Goal: Information Seeking & Learning: Learn about a topic

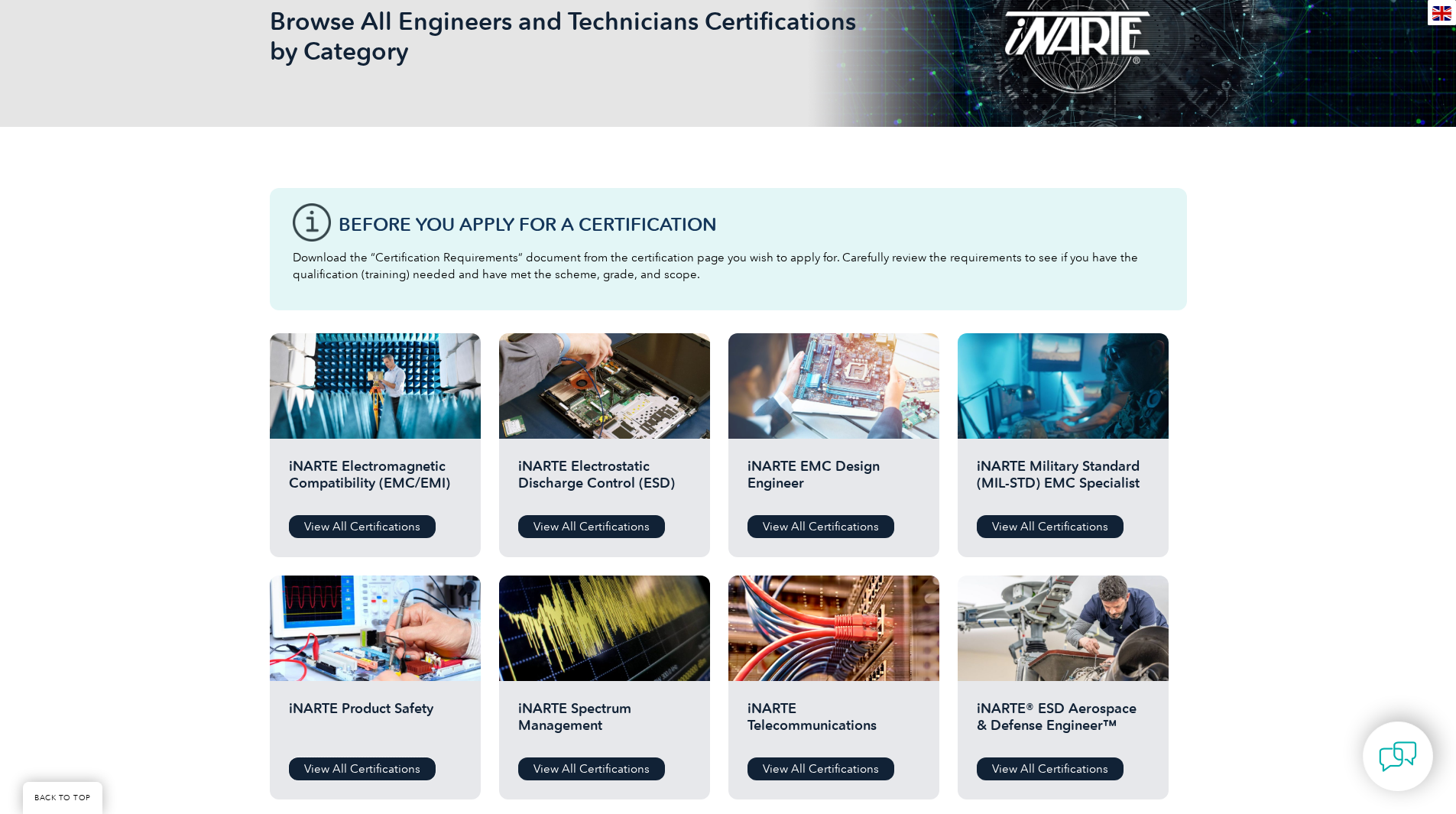
scroll to position [229, 0]
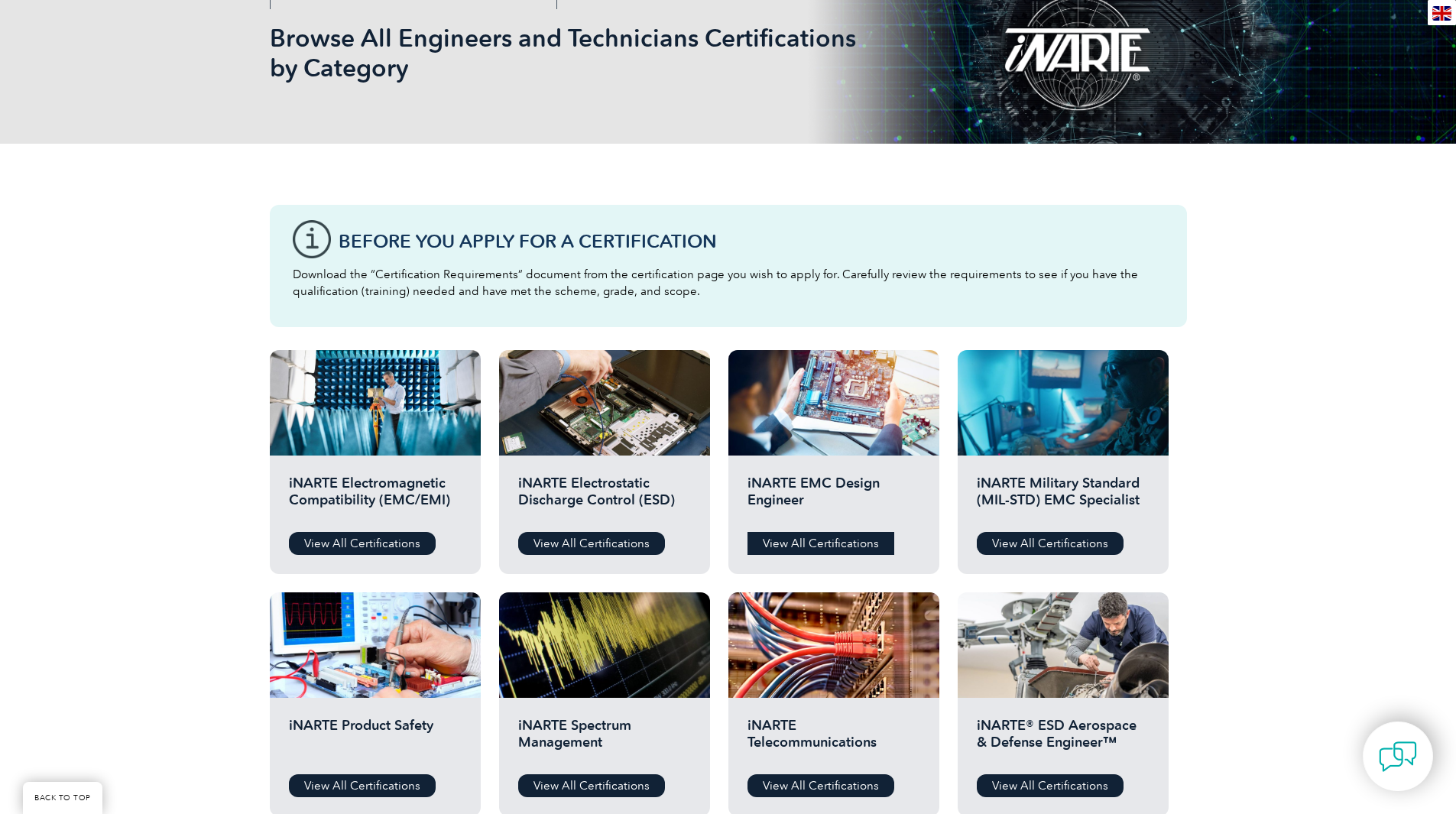
click at [819, 543] on link "View All Certifications" at bounding box center [821, 543] width 147 height 23
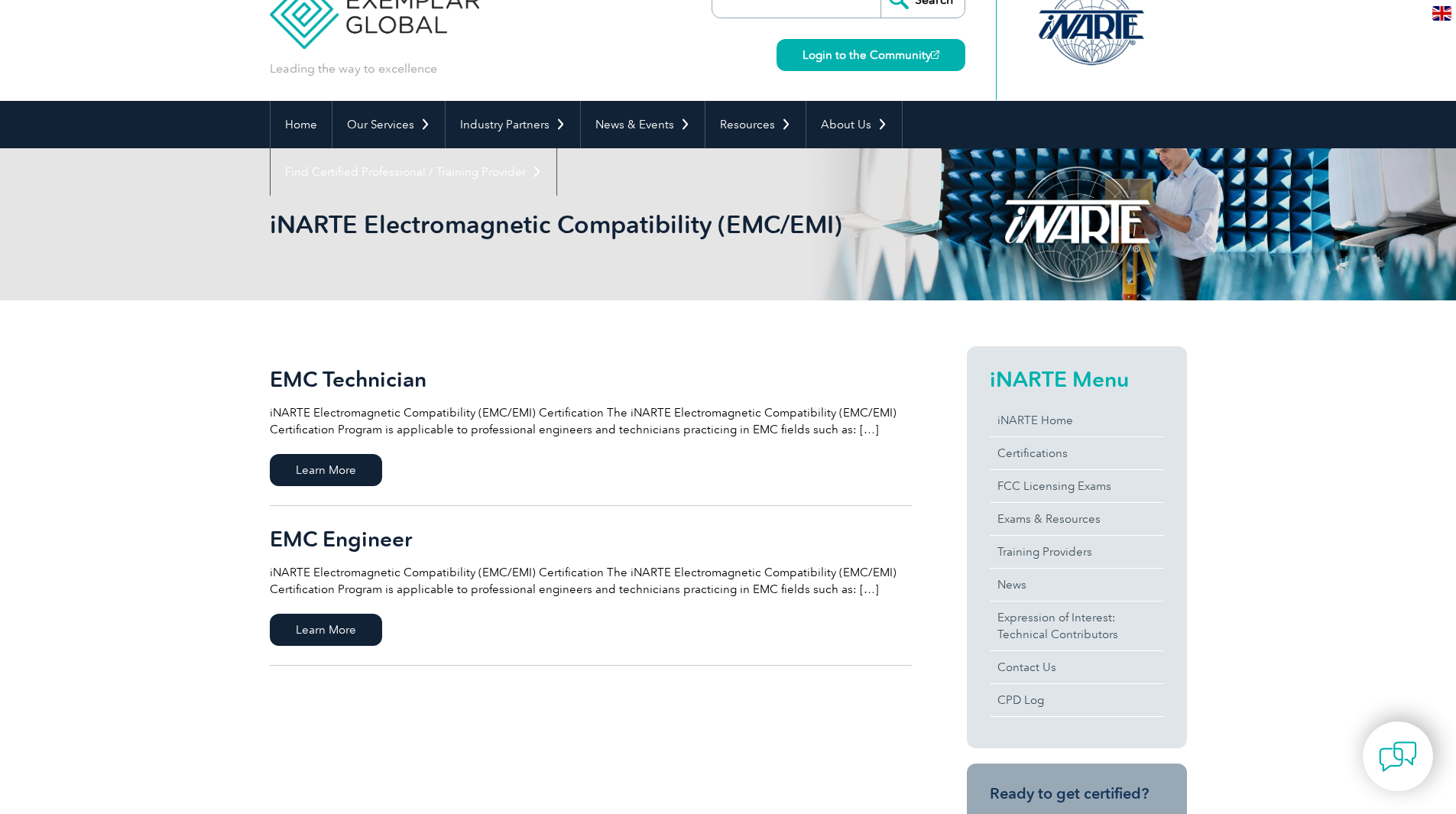
scroll to position [76, 0]
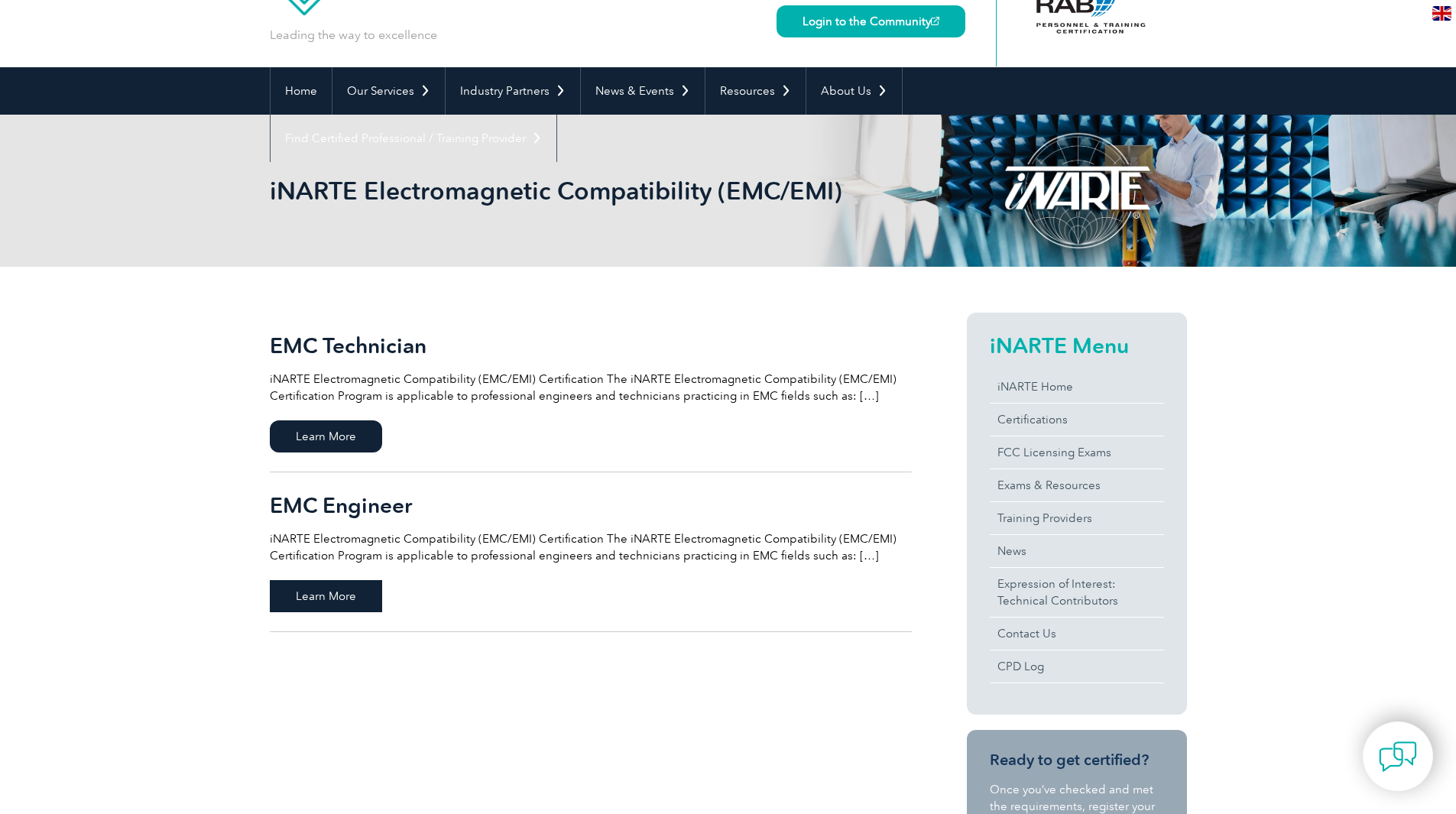
click at [313, 589] on span "Learn More" at bounding box center [326, 596] width 112 height 32
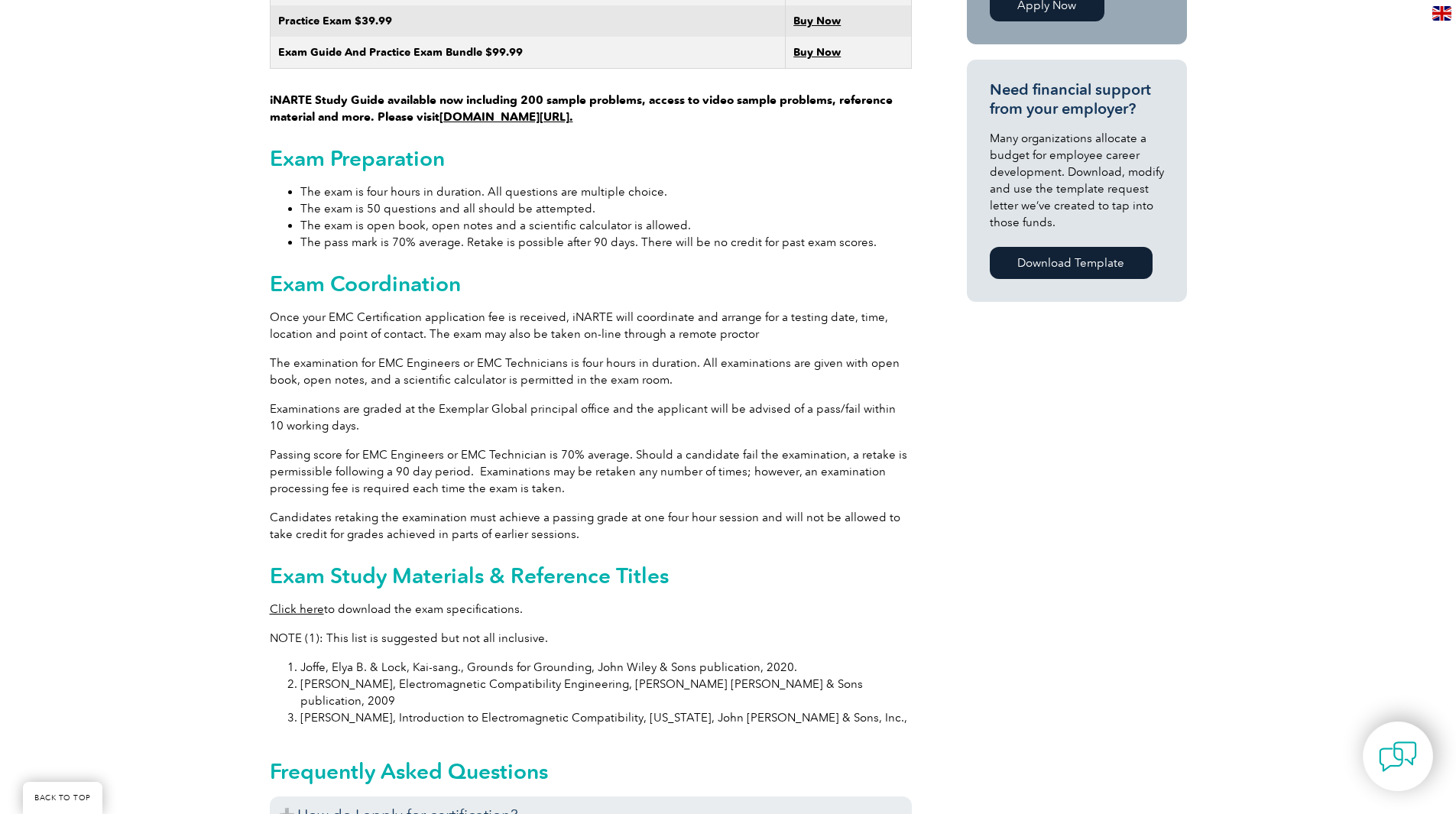
scroll to position [1070, 0]
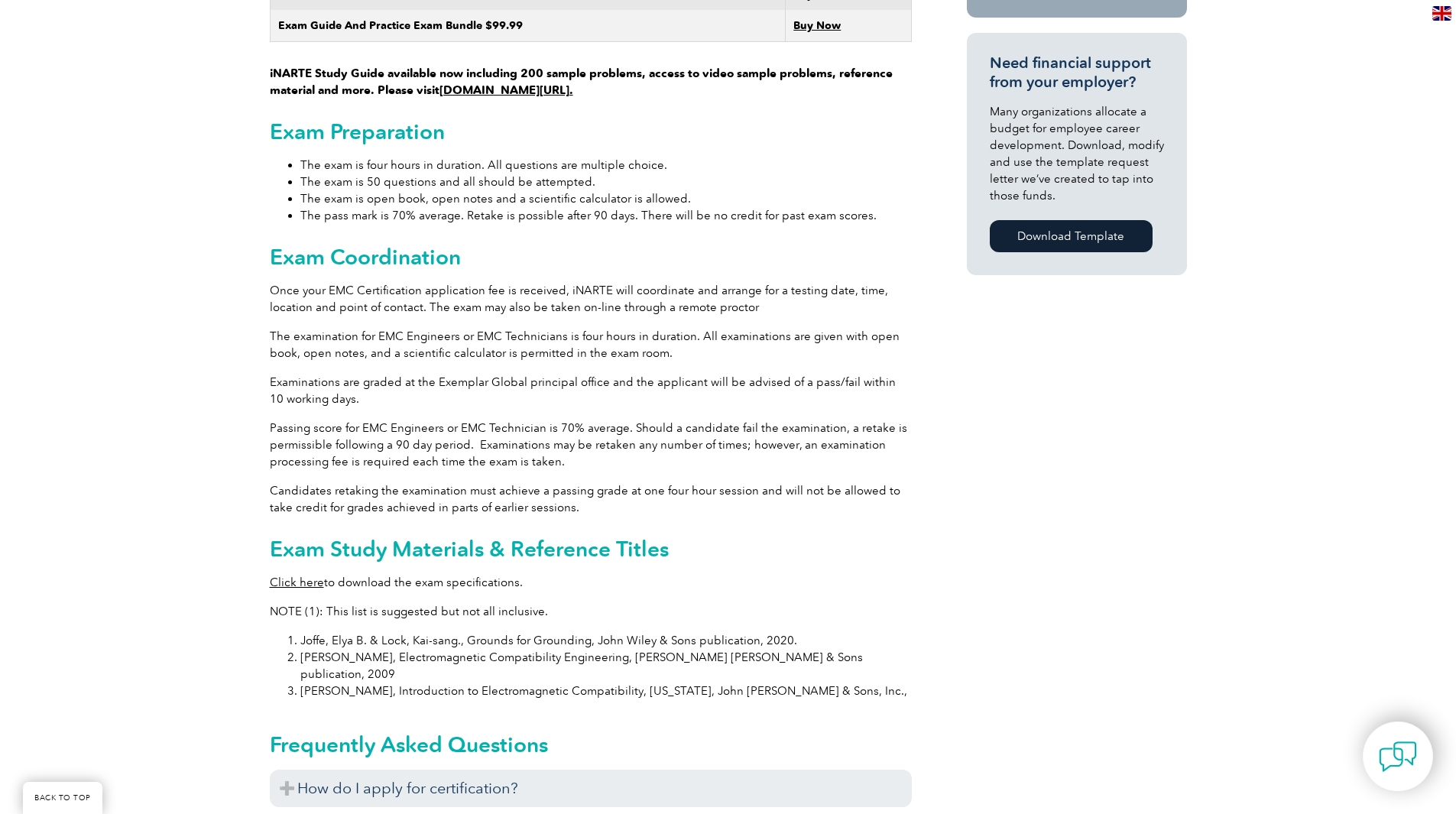
click at [305, 575] on link "Click here" at bounding box center [297, 582] width 54 height 14
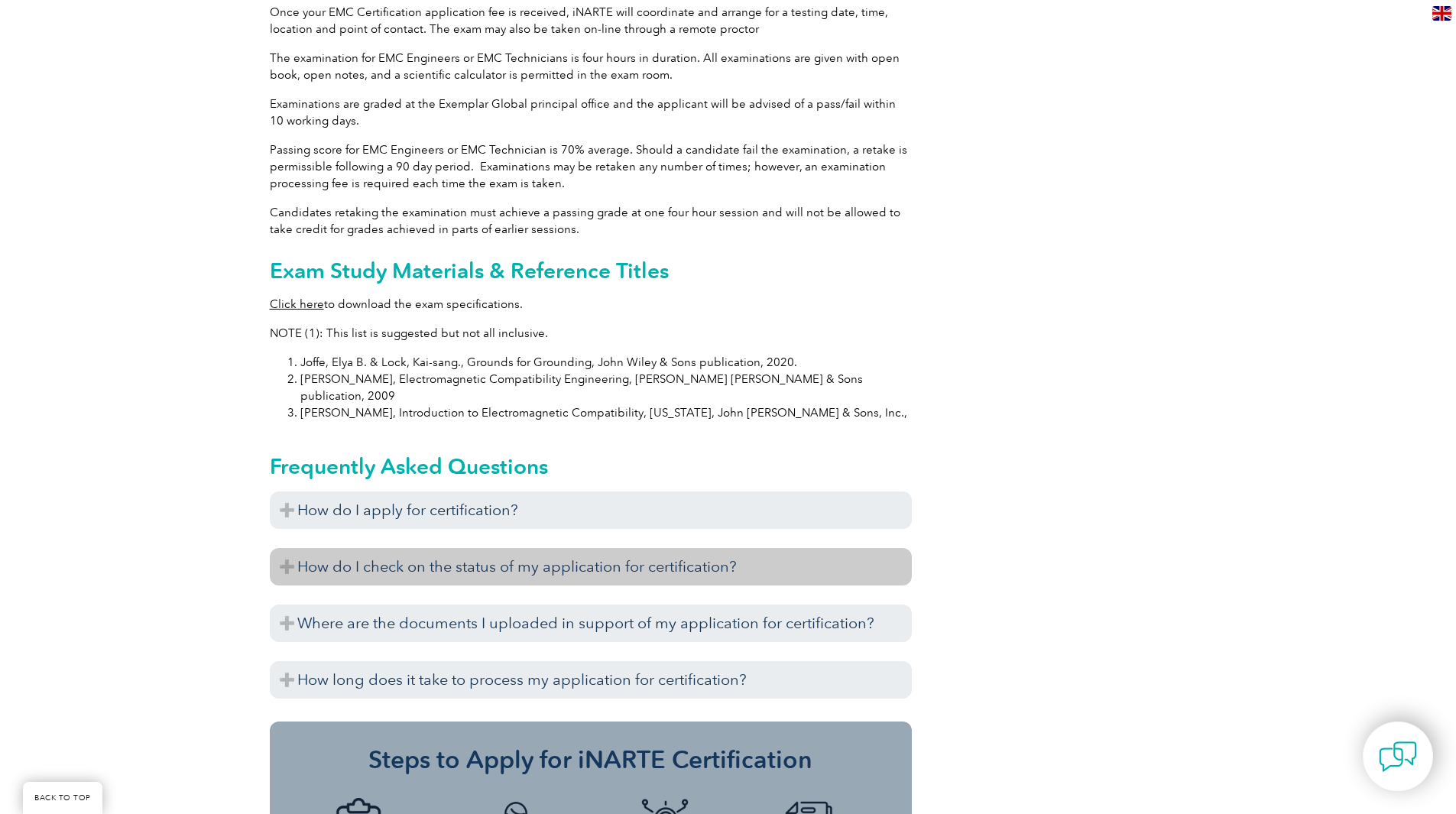
scroll to position [1348, 0]
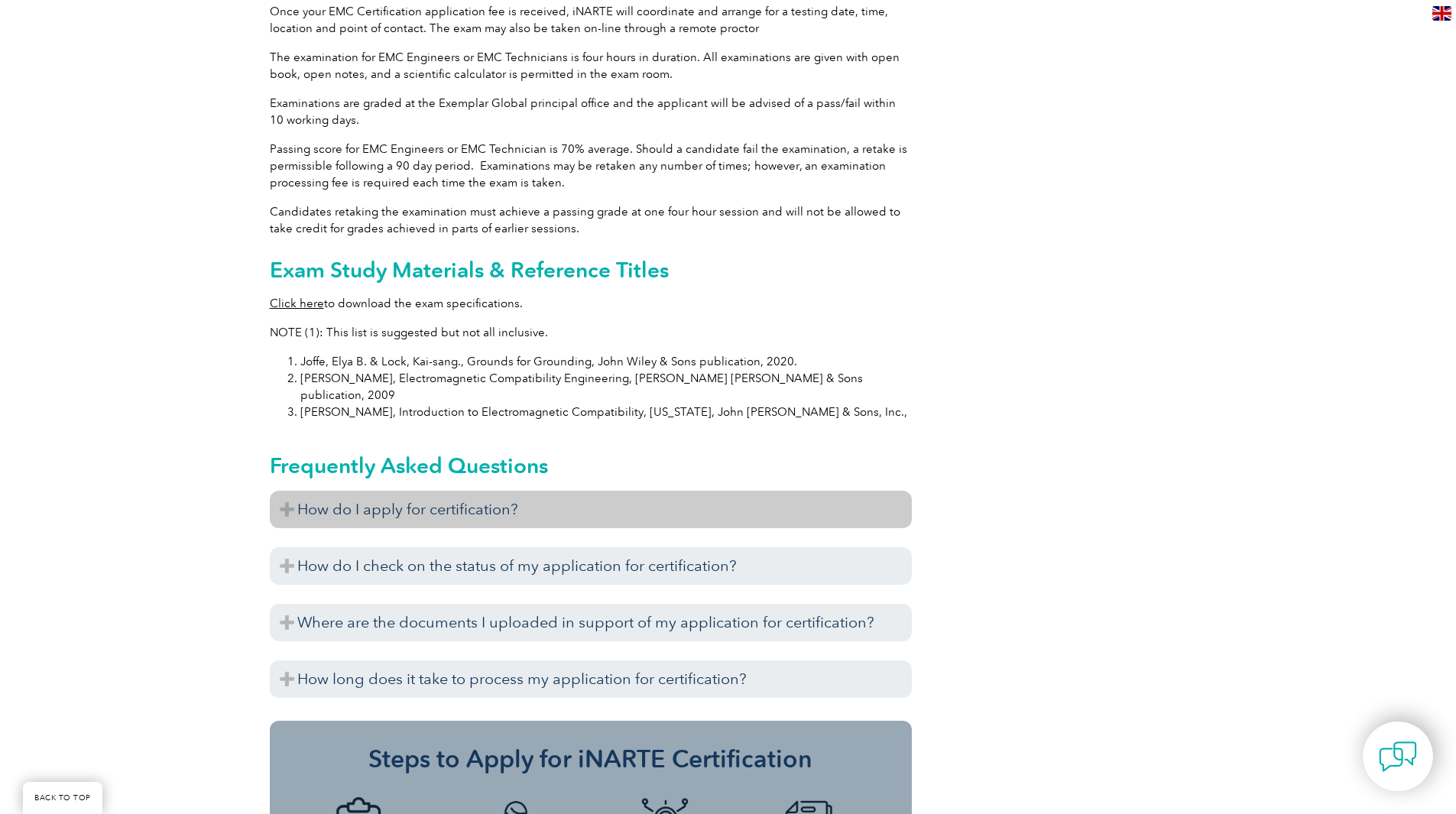
click at [488, 490] on h3 "How do I apply for certification?" at bounding box center [590, 509] width 642 height 37
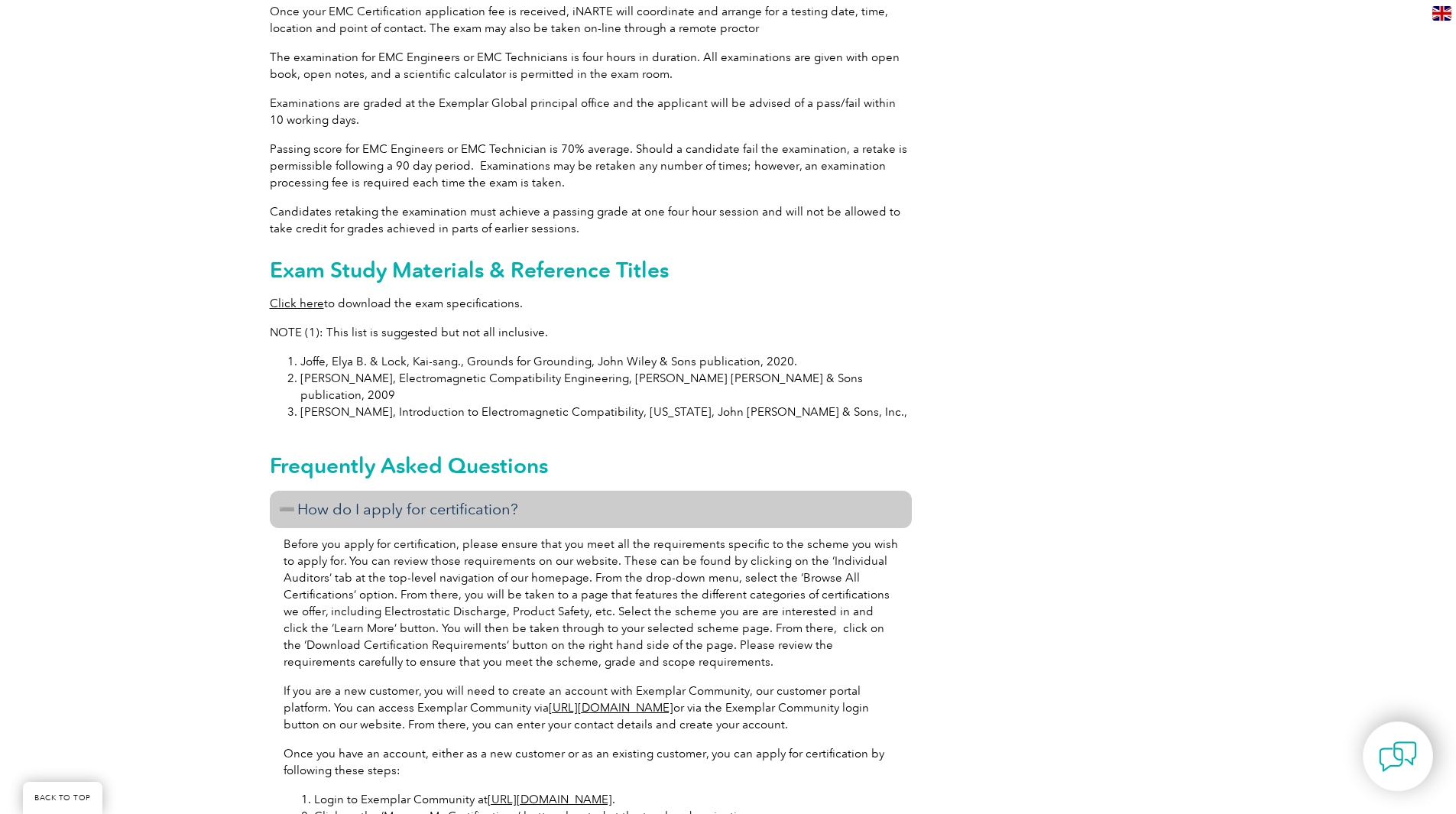
click at [488, 490] on h3 "How do I apply for certification?" at bounding box center [590, 509] width 642 height 37
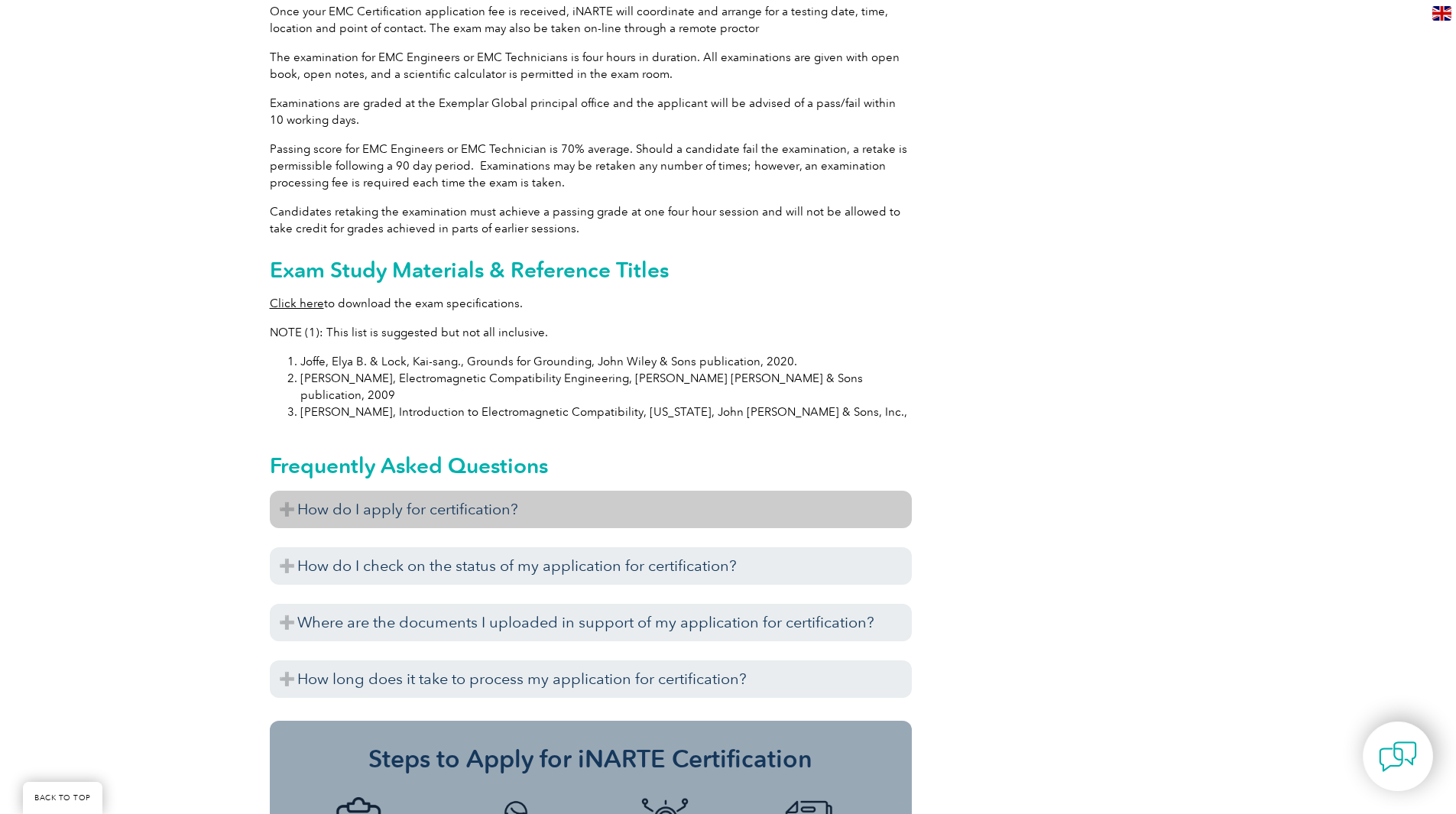
click at [488, 490] on h3 "How do I apply for certification?" at bounding box center [590, 509] width 642 height 37
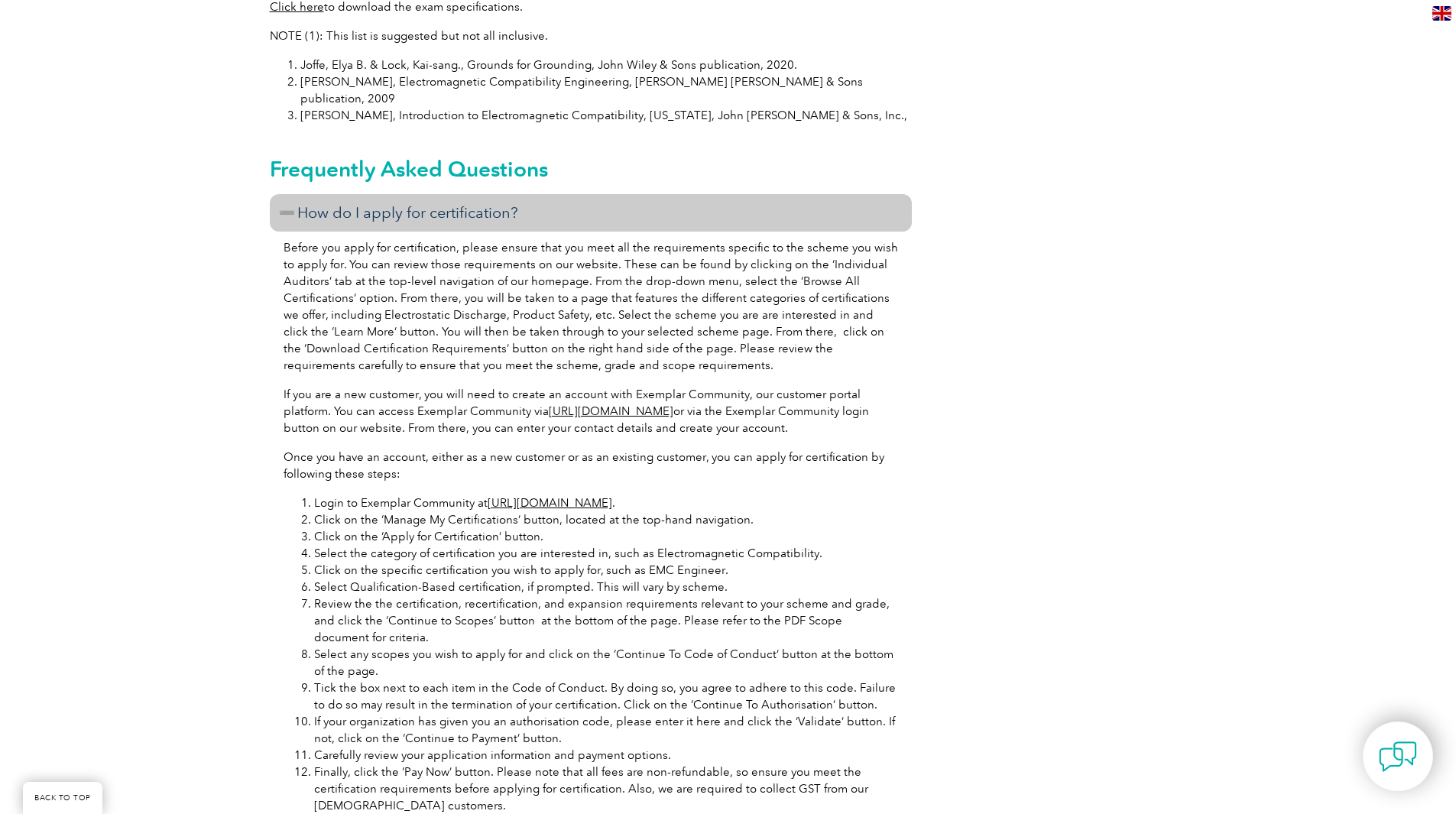
scroll to position [1654, 0]
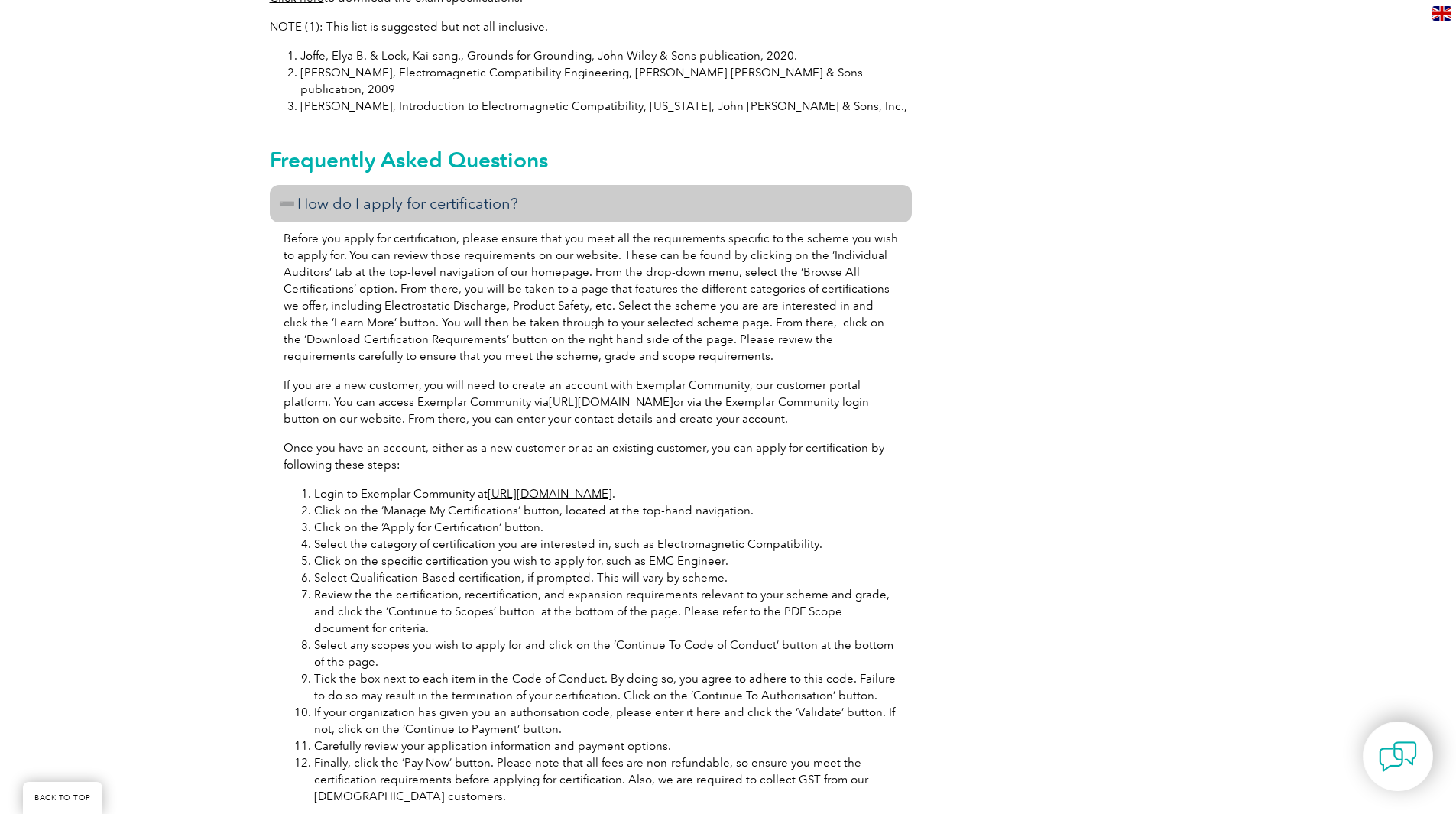
click at [610, 185] on h3 "How do I apply for certification?" at bounding box center [590, 204] width 642 height 37
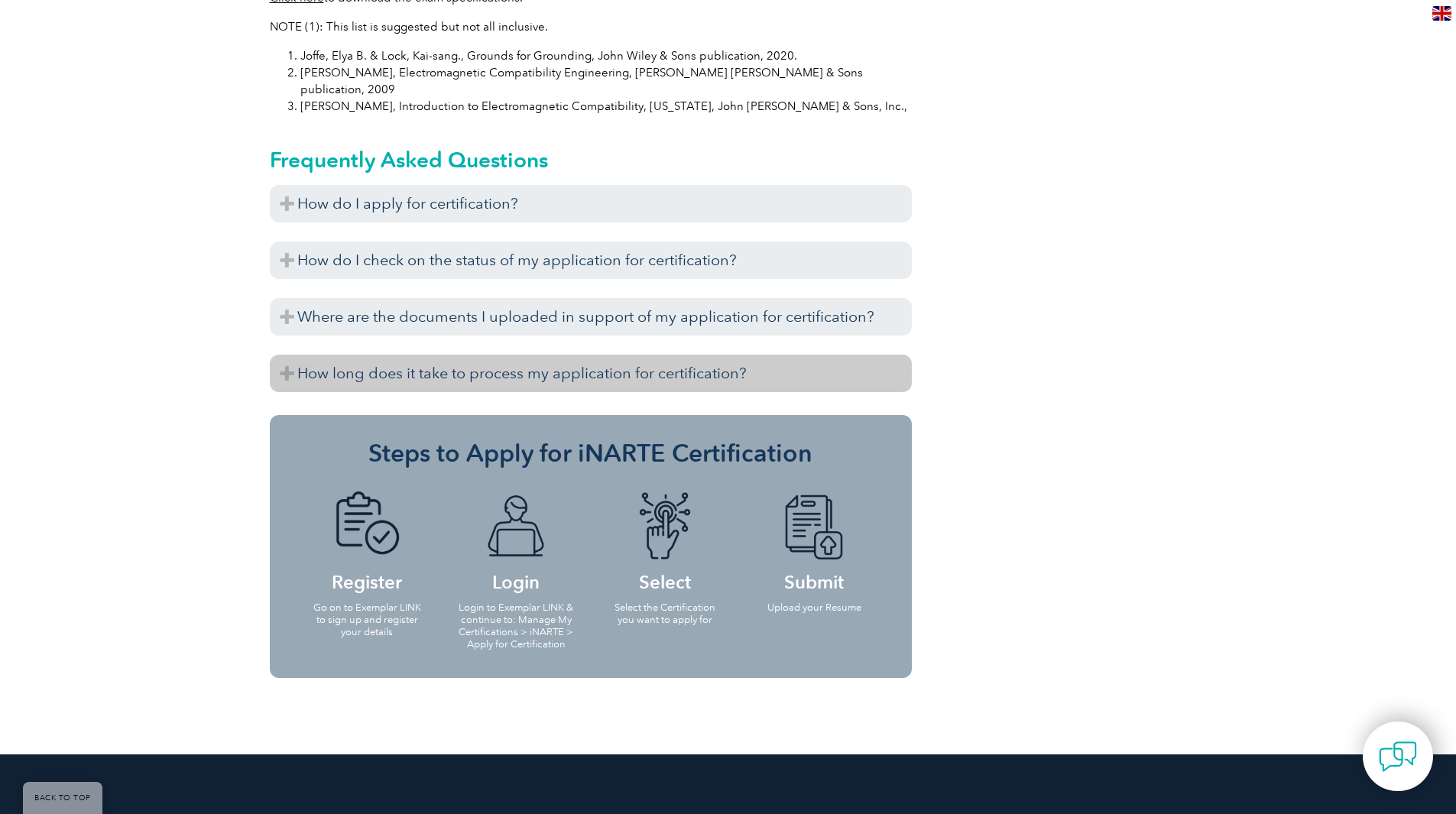
click at [643, 354] on h3 "How long does it take to process my application for certification?" at bounding box center [590, 373] width 642 height 37
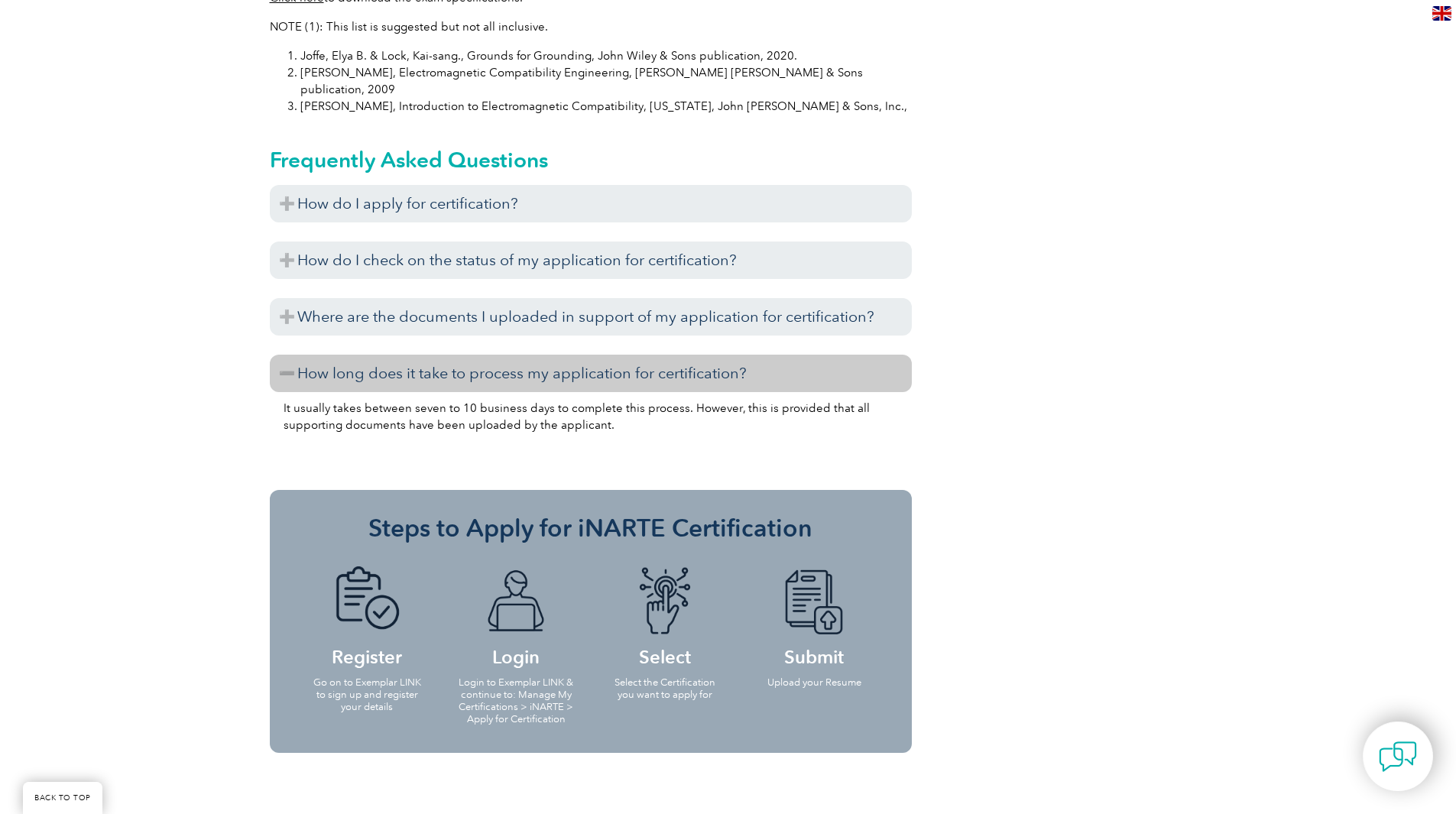
click at [643, 354] on h3 "How long does it take to process my application for certification?" at bounding box center [590, 373] width 642 height 37
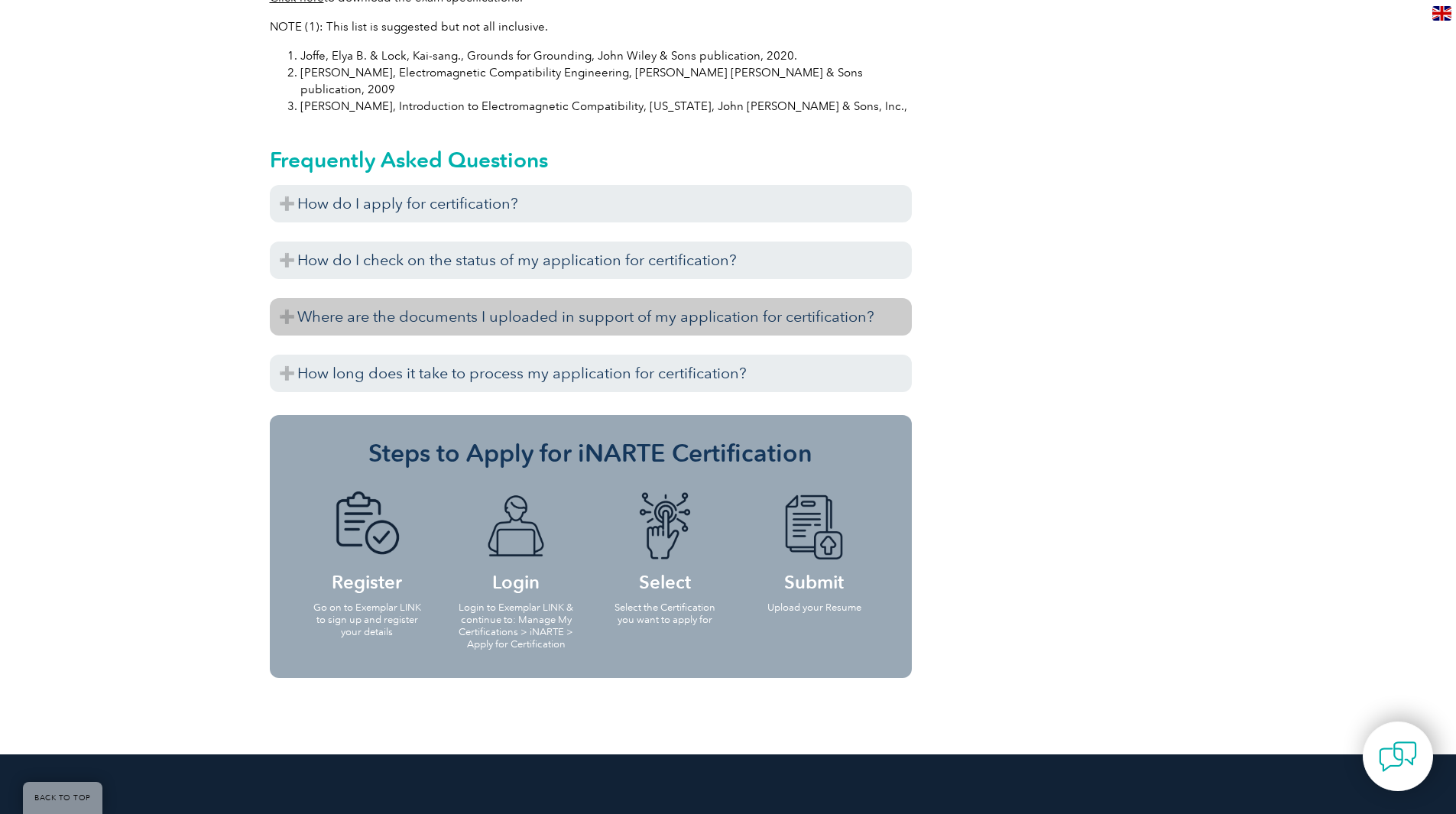
click at [641, 298] on h3 "Where are the documents I uploaded in support of my application for certificati…" at bounding box center [590, 317] width 642 height 37
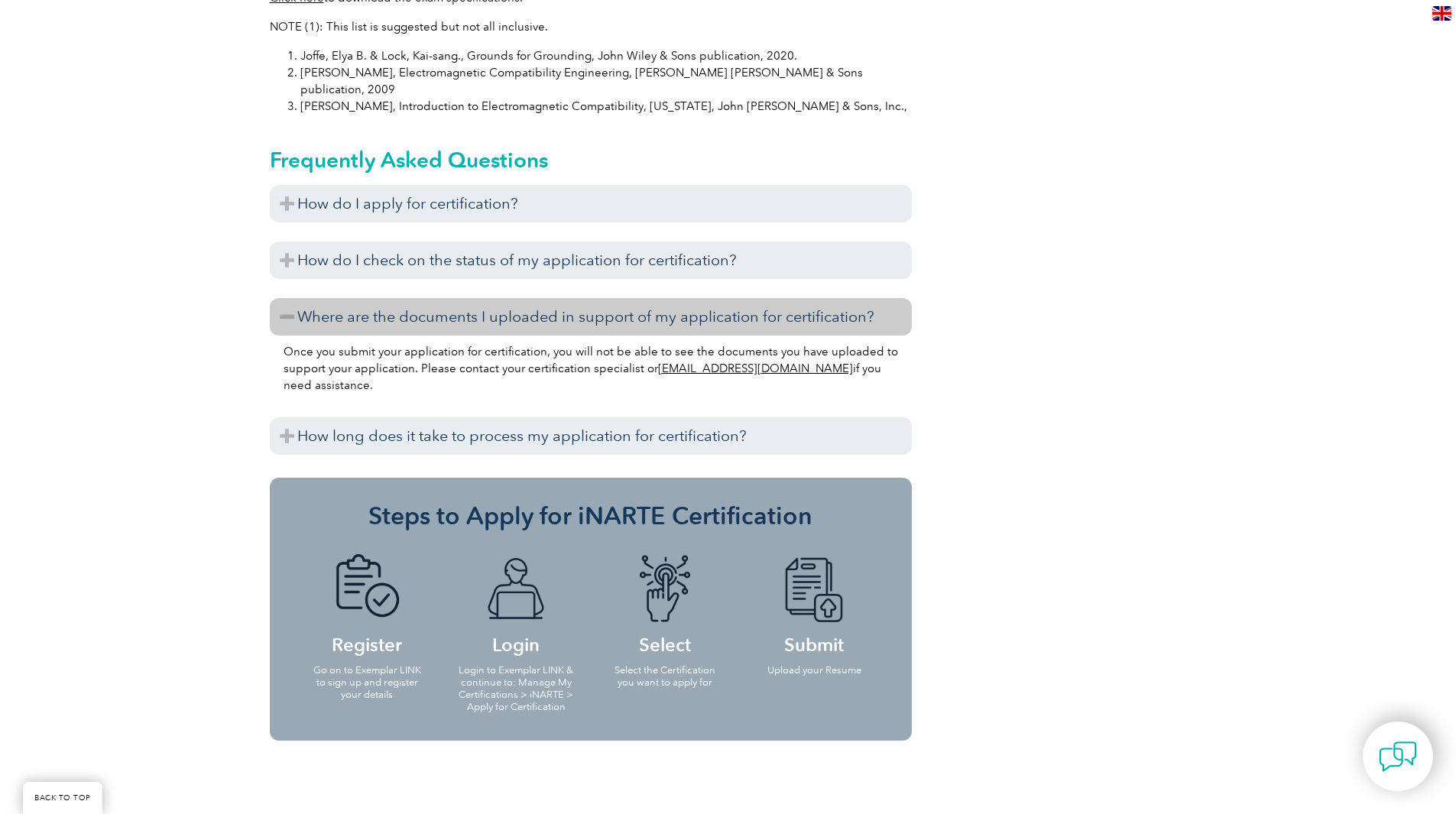
click at [641, 298] on h3 "Where are the documents I uploaded in support of my application for certificati…" at bounding box center [590, 317] width 642 height 37
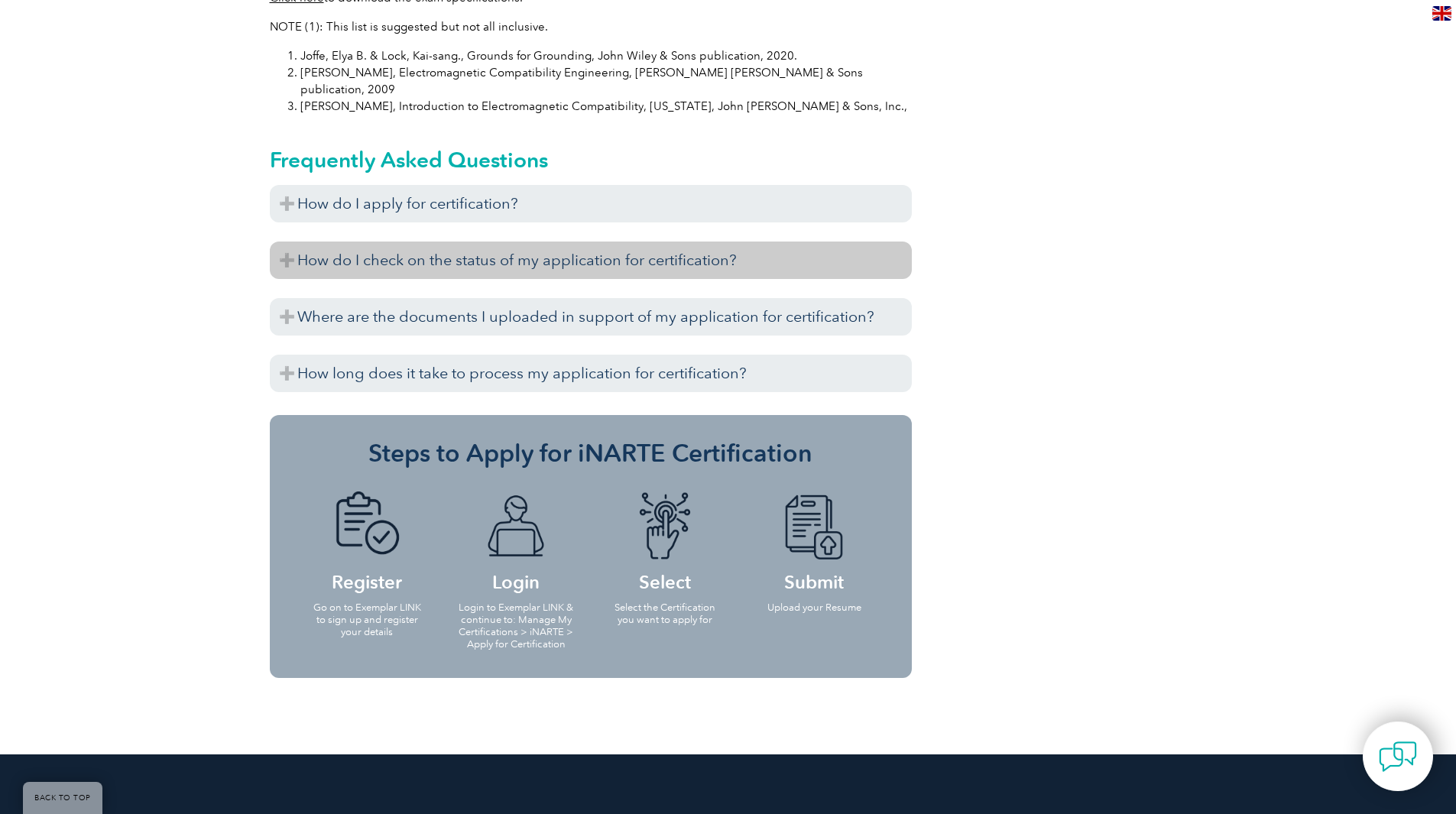
click at [654, 241] on h3 "How do I check on the status of my application for certification?" at bounding box center [590, 260] width 642 height 37
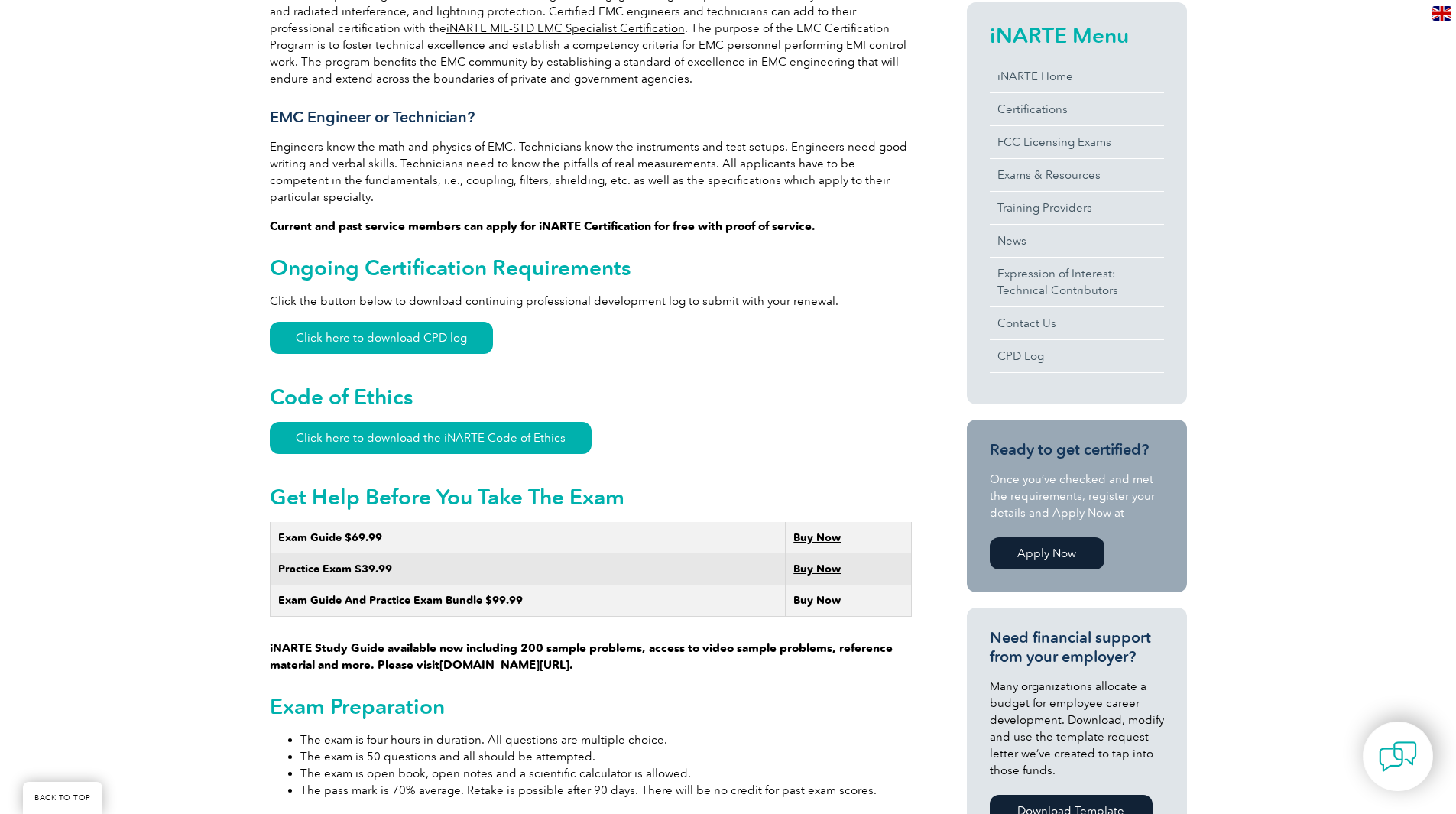
scroll to position [459, 0]
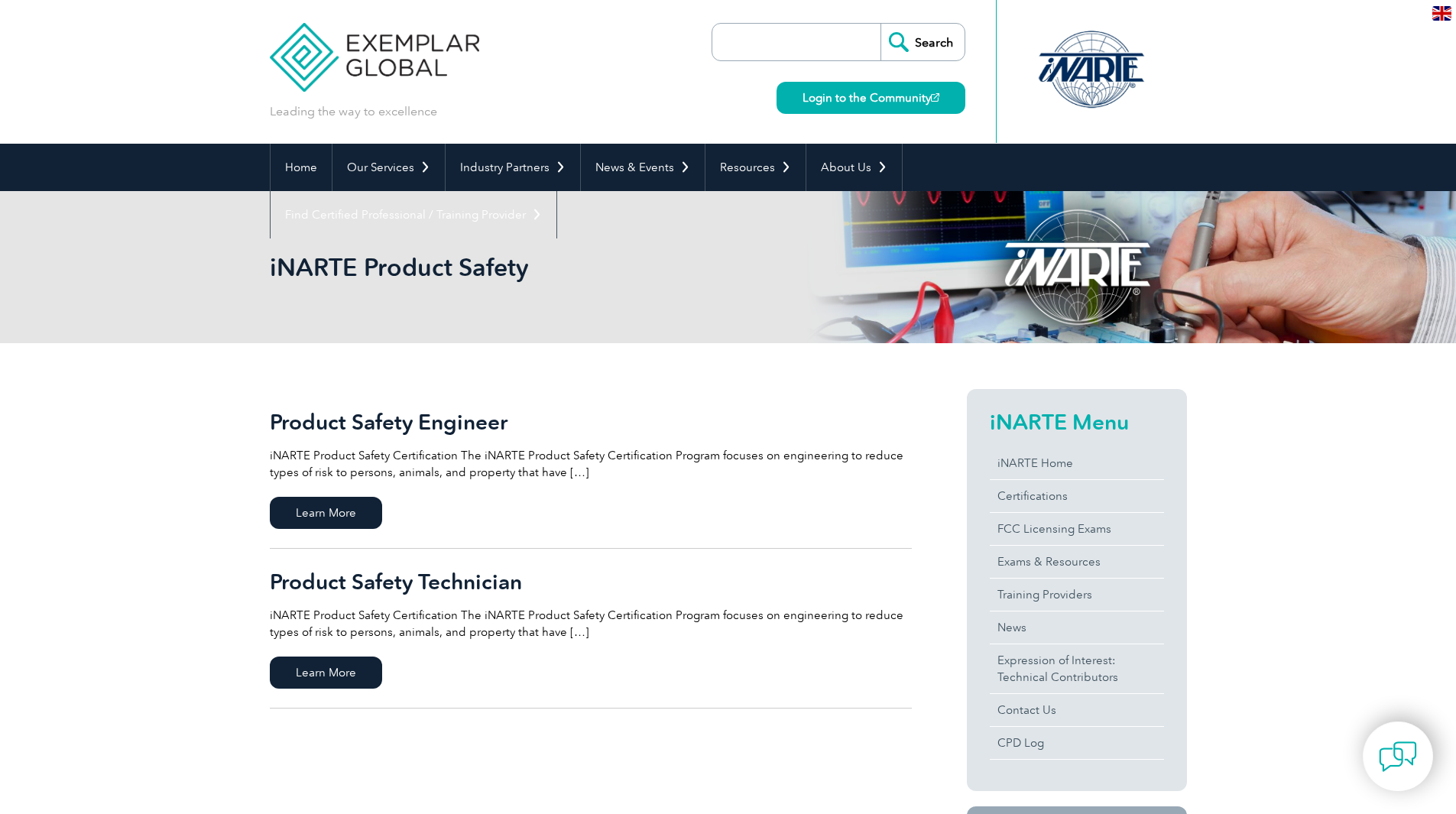
scroll to position [76, 0]
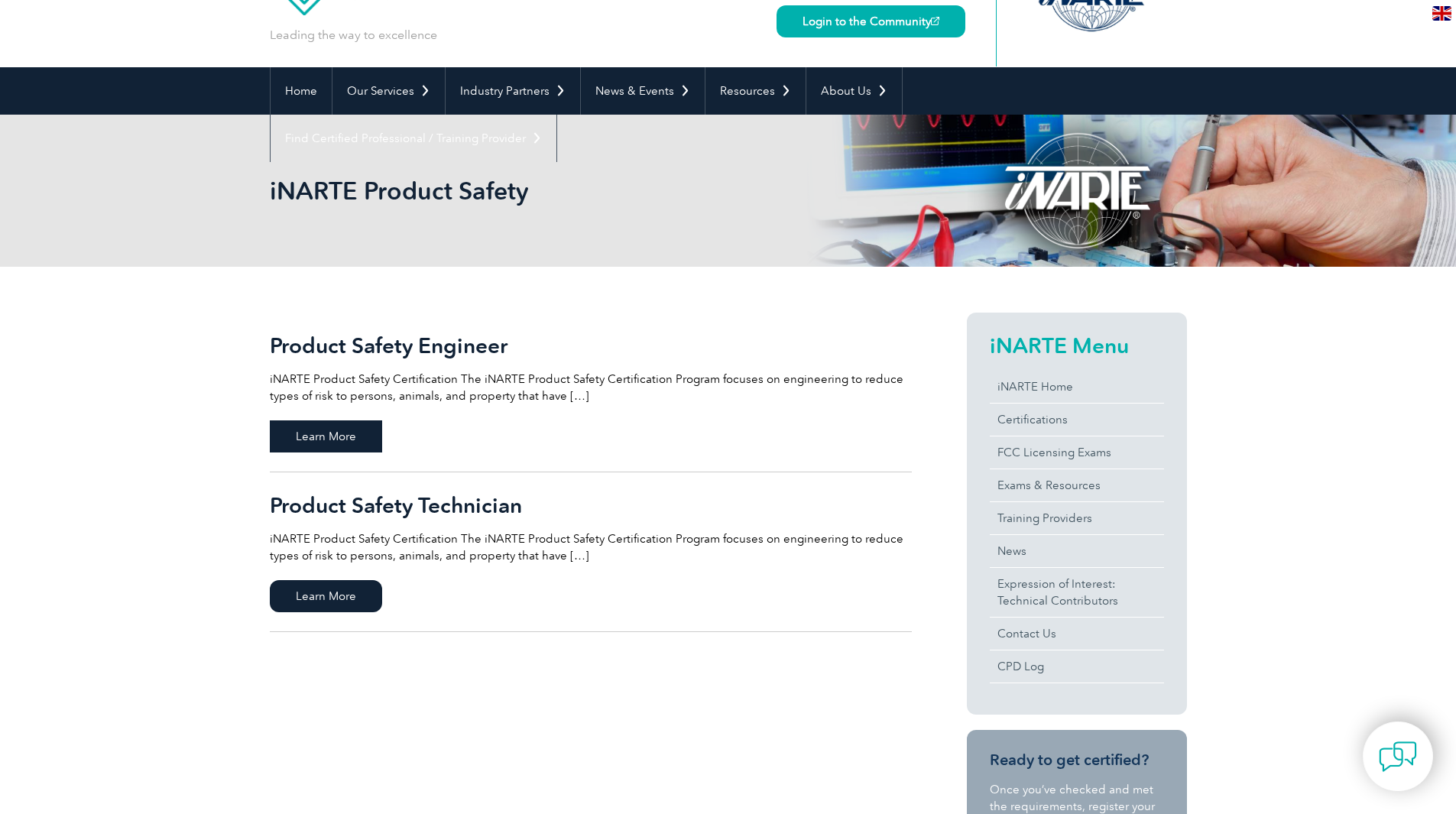
click at [337, 432] on span "Learn More" at bounding box center [326, 437] width 112 height 32
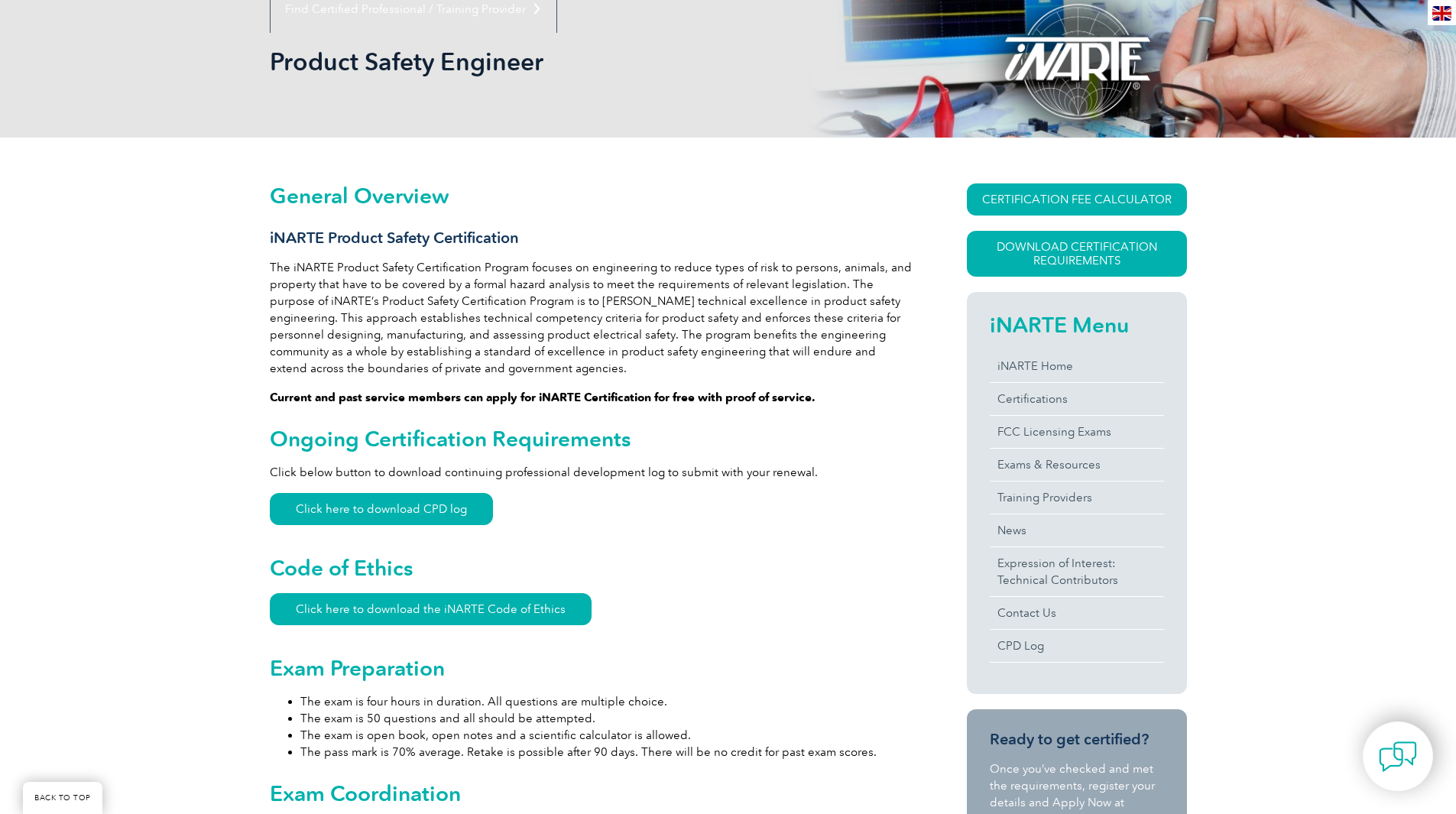
scroll to position [155, 0]
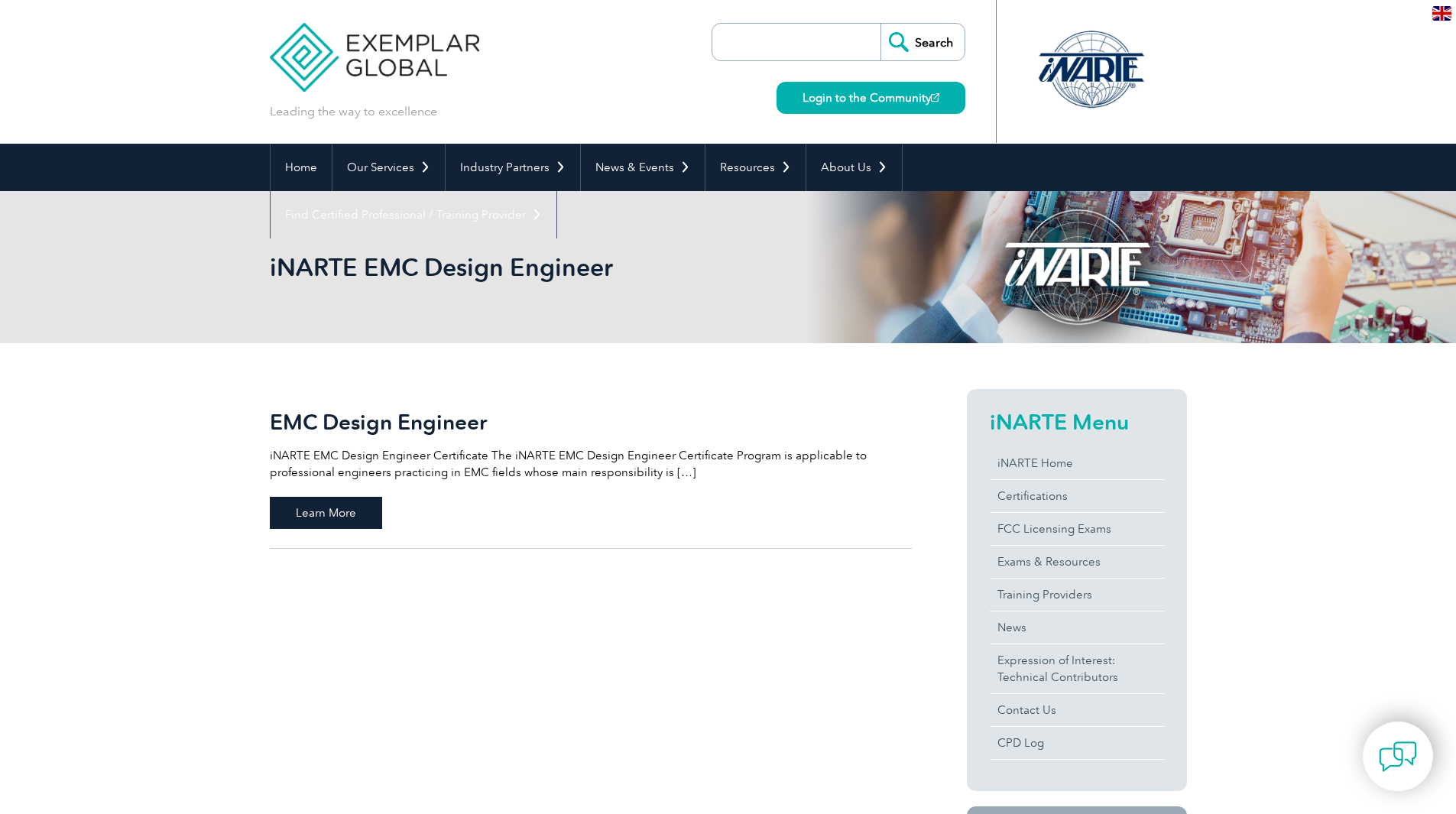
click at [344, 517] on span "Learn More" at bounding box center [326, 513] width 112 height 32
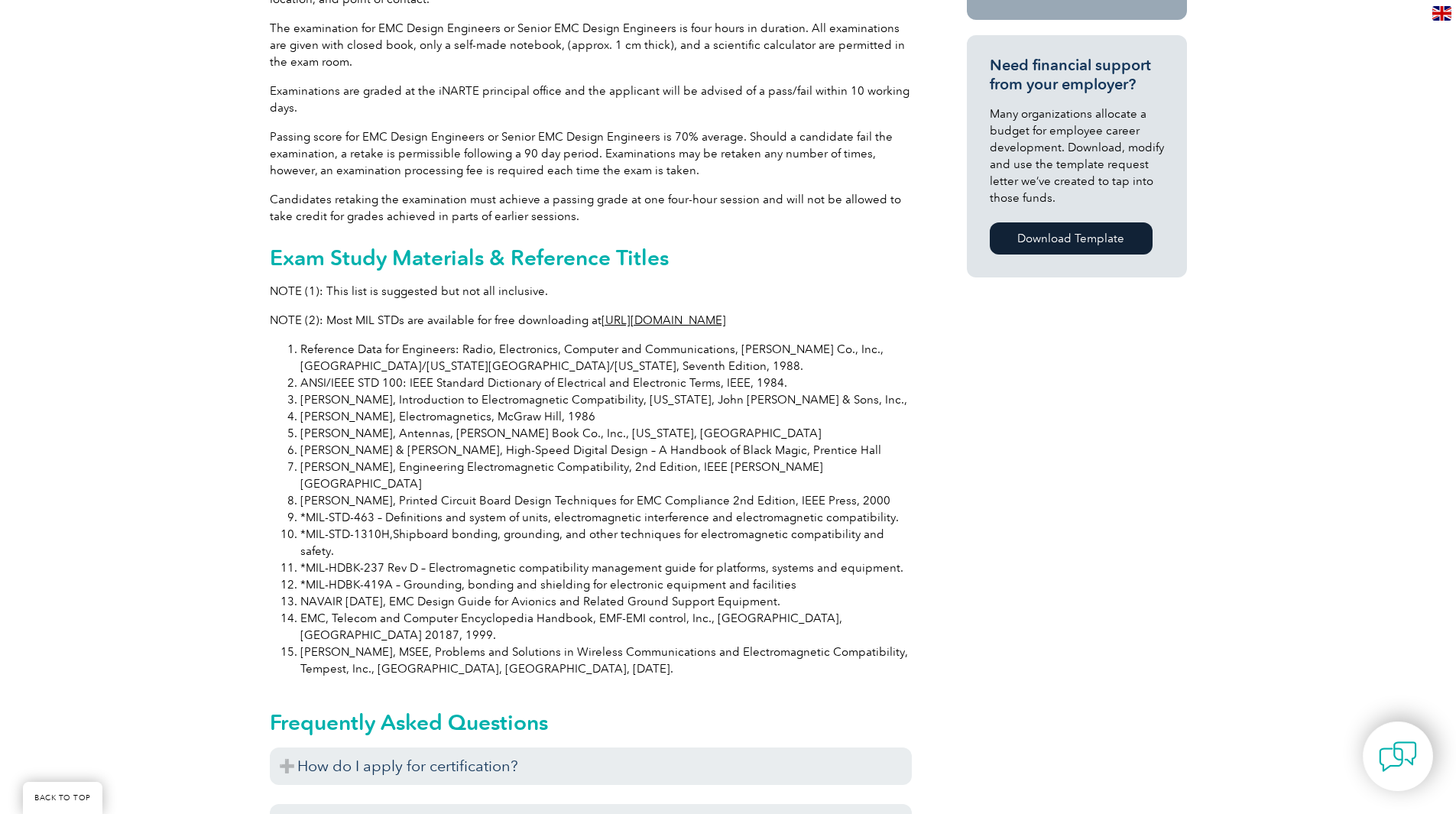
scroll to position [1071, 0]
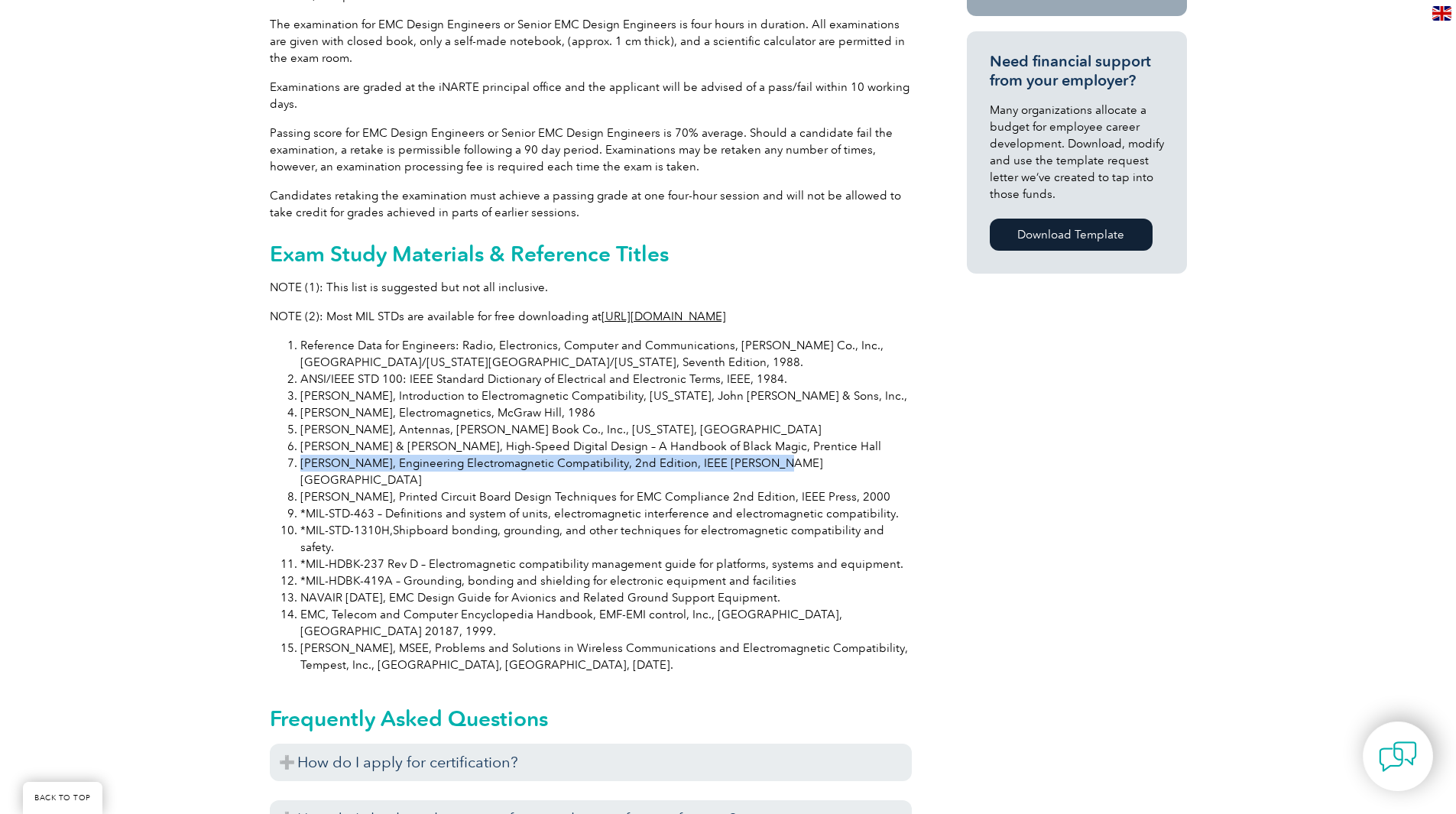
drag, startPoint x: 300, startPoint y: 449, endPoint x: 749, endPoint y: 448, distance: 449.0
click at [749, 455] on li "[PERSON_NAME], Engineering Electromagnetic Compatibility, 2nd Edition, IEEE [PE…" at bounding box center [605, 472] width 611 height 34
copy li "[PERSON_NAME], Engineering Electromagnetic Compatibility, 2nd Edition, IEEE [PE…"
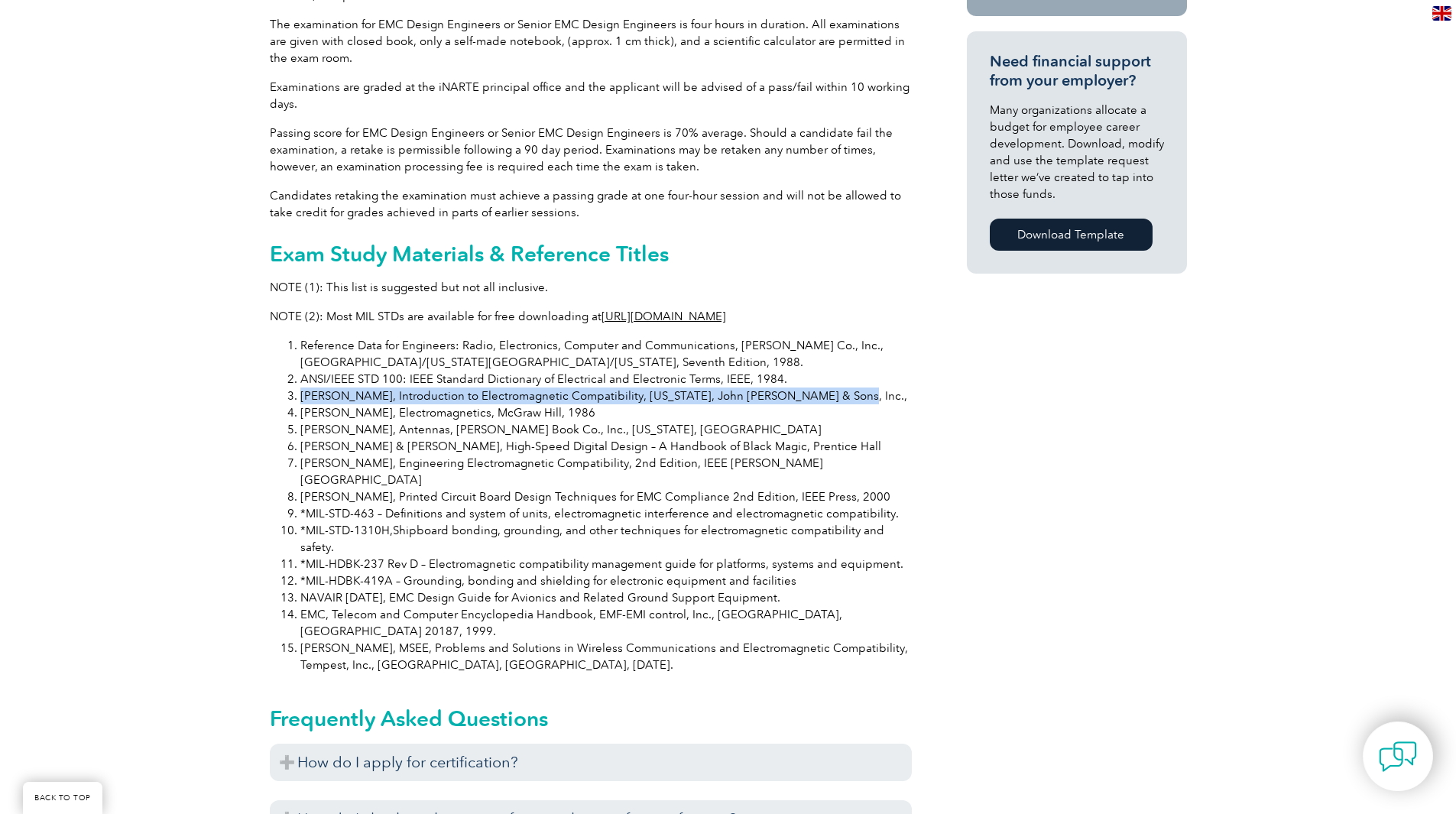
drag, startPoint x: 299, startPoint y: 380, endPoint x: 813, endPoint y: 381, distance: 514.0
click at [813, 387] on li "[PERSON_NAME], Introduction to Electromagnetic Compatibility, [US_STATE], John …" at bounding box center [605, 396] width 611 height 17
copy li "[PERSON_NAME], Introduction to Electromagnetic Compatibility, [US_STATE], John …"
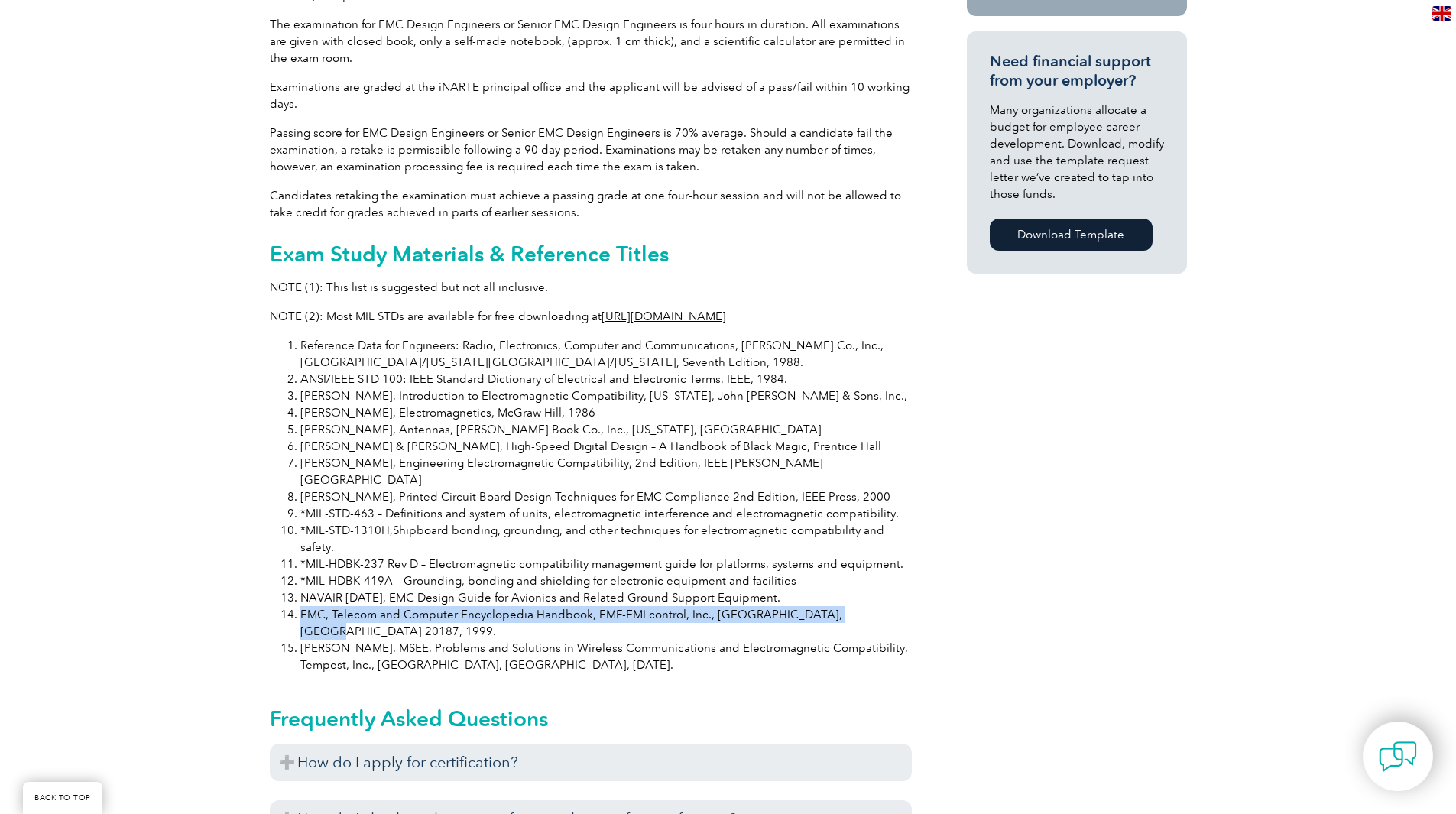
drag, startPoint x: 848, startPoint y: 564, endPoint x: 298, endPoint y: 559, distance: 550.0
click at [300, 606] on li "EMC, Telecom and Computer Encyclopedia Handbook, EMF-EMI control, Inc., [GEOGRA…" at bounding box center [605, 623] width 611 height 34
copy li "EMC, Telecom and Computer Encyclopedia Handbook, EMF-EMI control, Inc., [GEOGRA…"
click at [1142, 551] on div "General Overview iNARTE EMC Design Engineer Certificate The iNARTE EMC Design E…" at bounding box center [728, 292] width 917 height 2041
drag, startPoint x: 572, startPoint y: 397, endPoint x: 302, endPoint y: 397, distance: 270.0
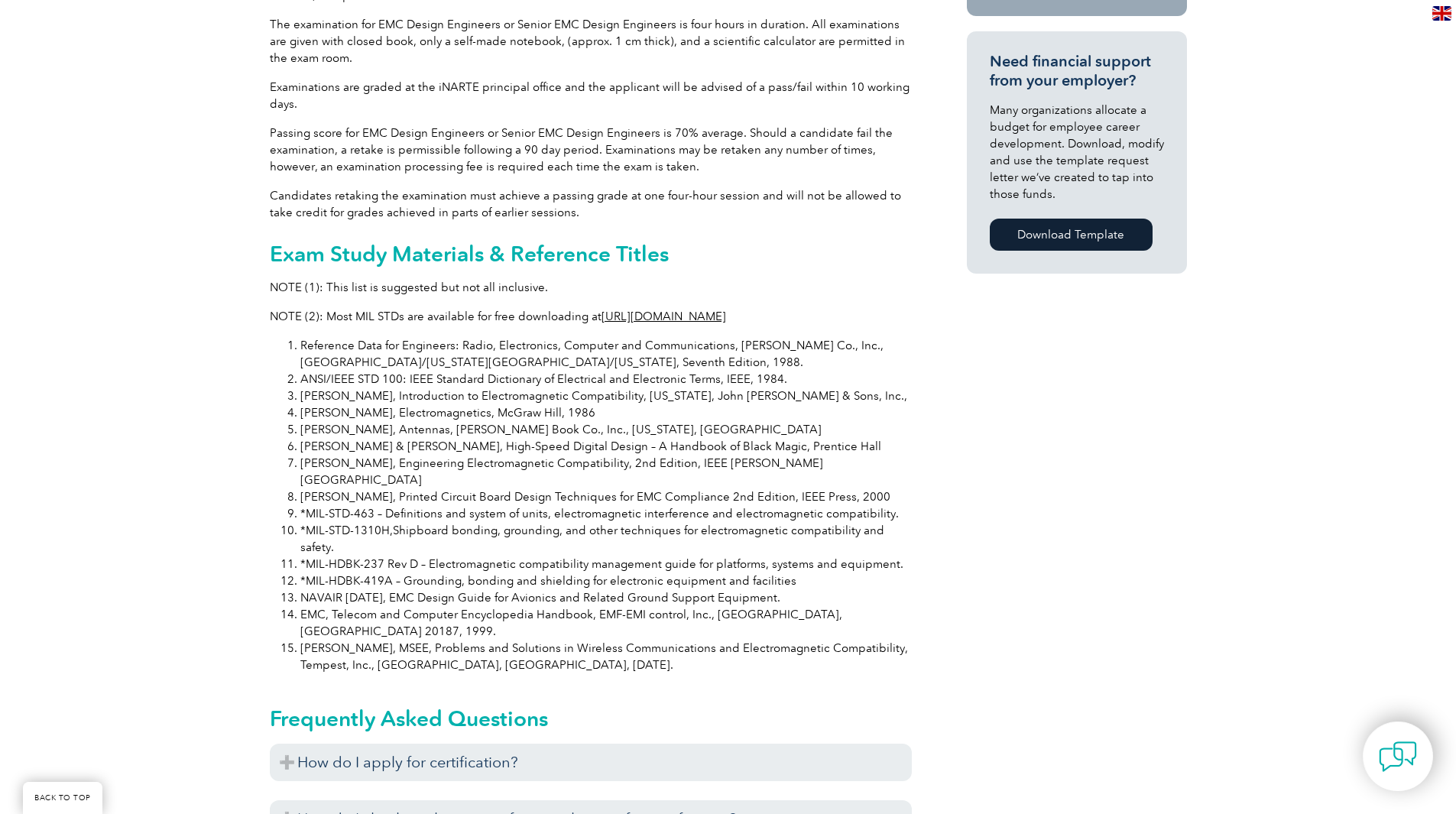
click at [302, 404] on li "[PERSON_NAME], Electromagnetics, McGraw Hill, 1986" at bounding box center [605, 413] width 611 height 17
copy li "[PERSON_NAME], Electromagnetics, McGraw Hill, 1986"
